Goal: Task Accomplishment & Management: Use online tool/utility

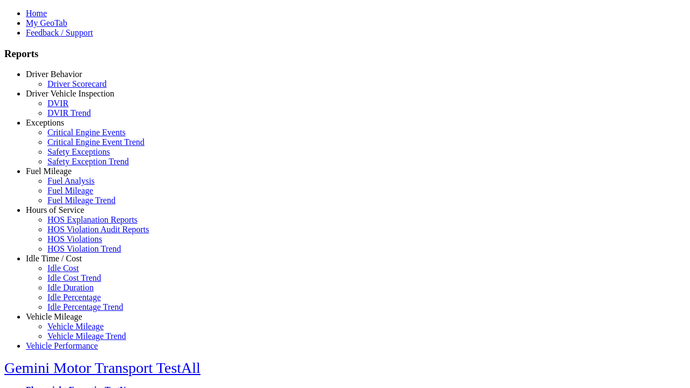
click at [62, 263] on link "Idle Time / Cost" at bounding box center [54, 258] width 56 height 9
click at [70, 273] on link "Idle Cost" at bounding box center [62, 268] width 31 height 9
select select
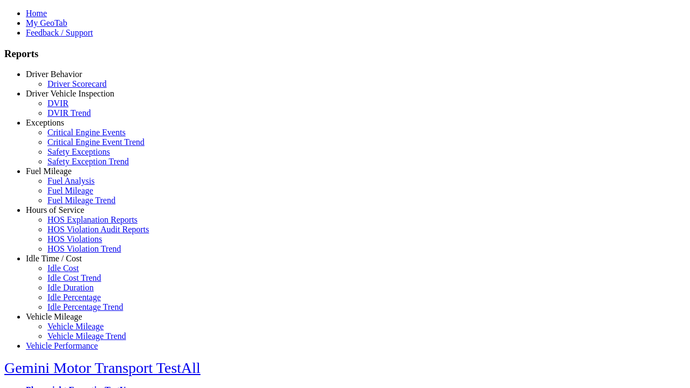
select select
